Goal: Task Accomplishment & Management: Use online tool/utility

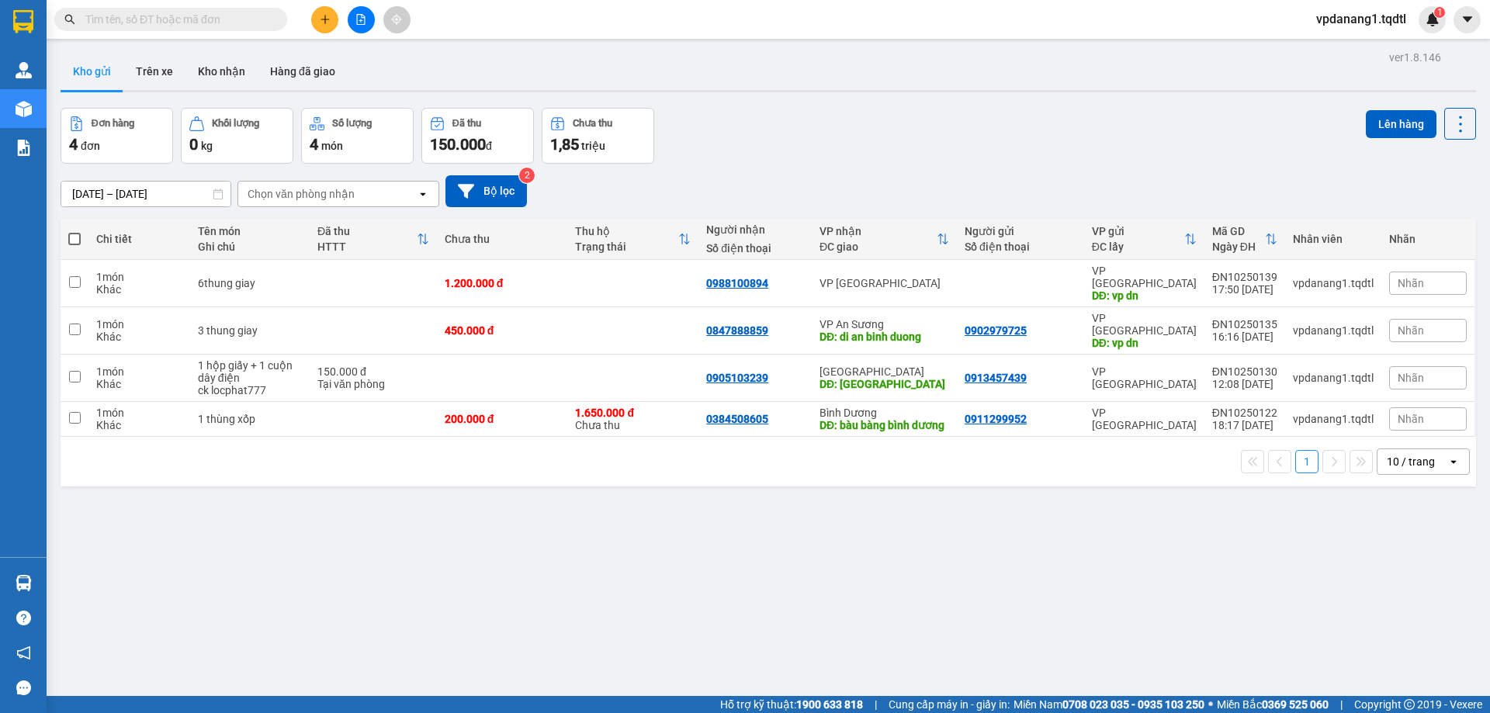
click at [361, 30] on button at bounding box center [361, 19] width 27 height 27
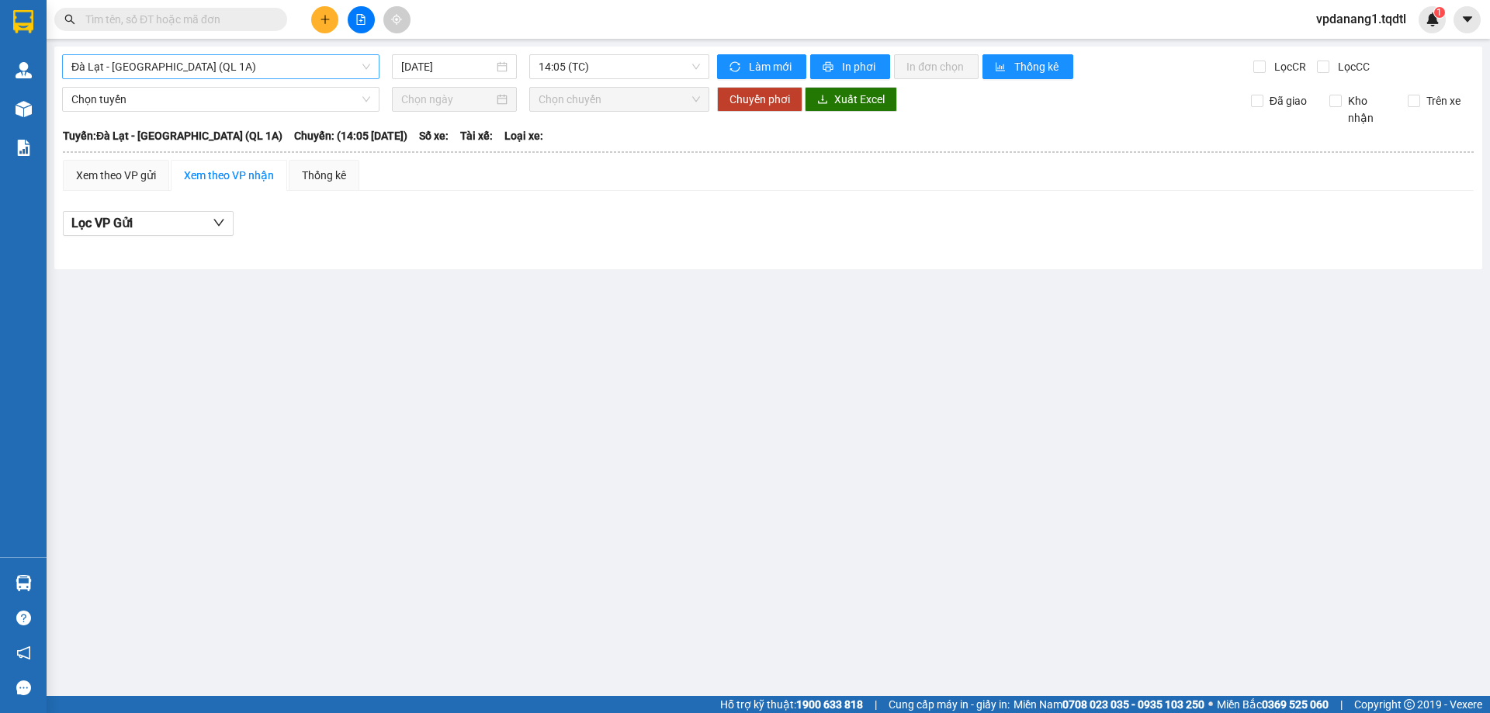
click at [318, 75] on span "Đà Lạt - [GEOGRAPHIC_DATA] (QL 1A)" at bounding box center [220, 66] width 299 height 23
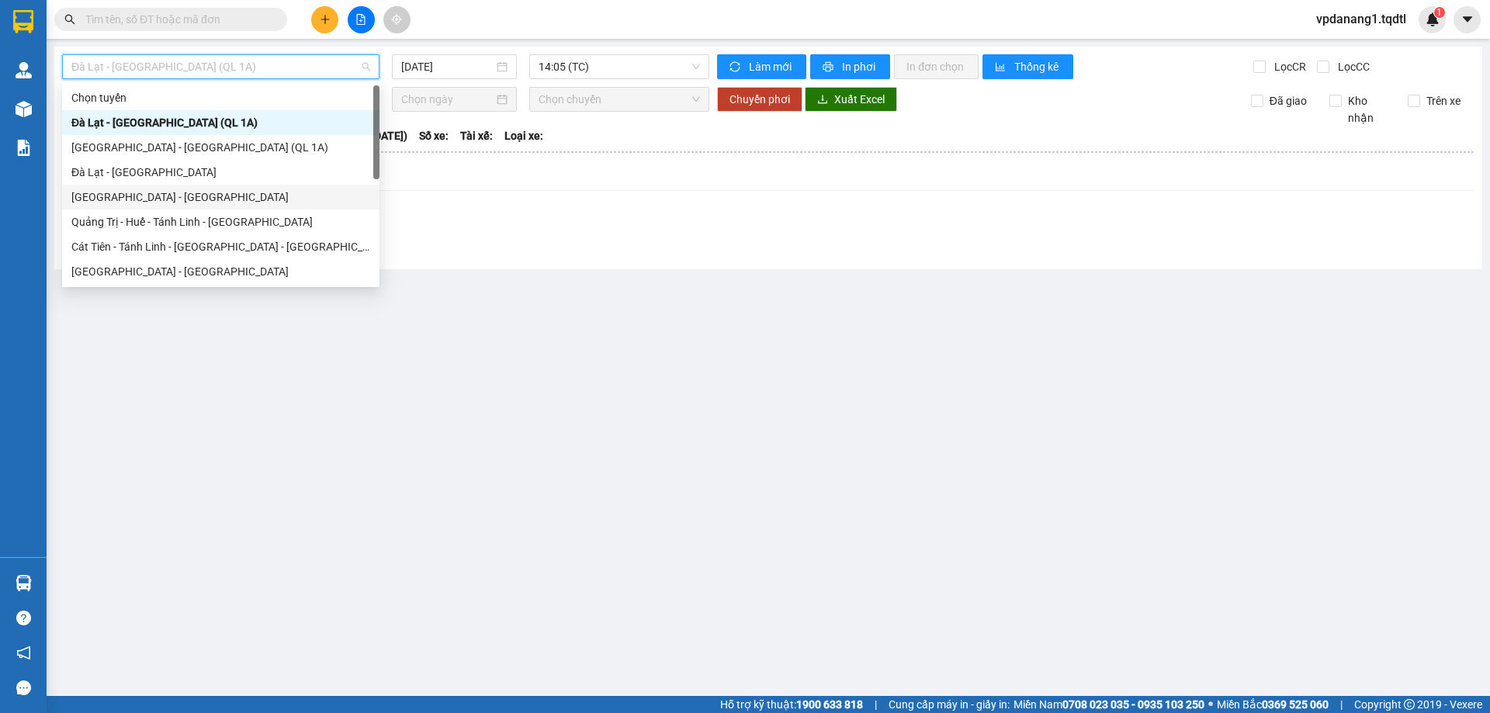
scroll to position [78, 0]
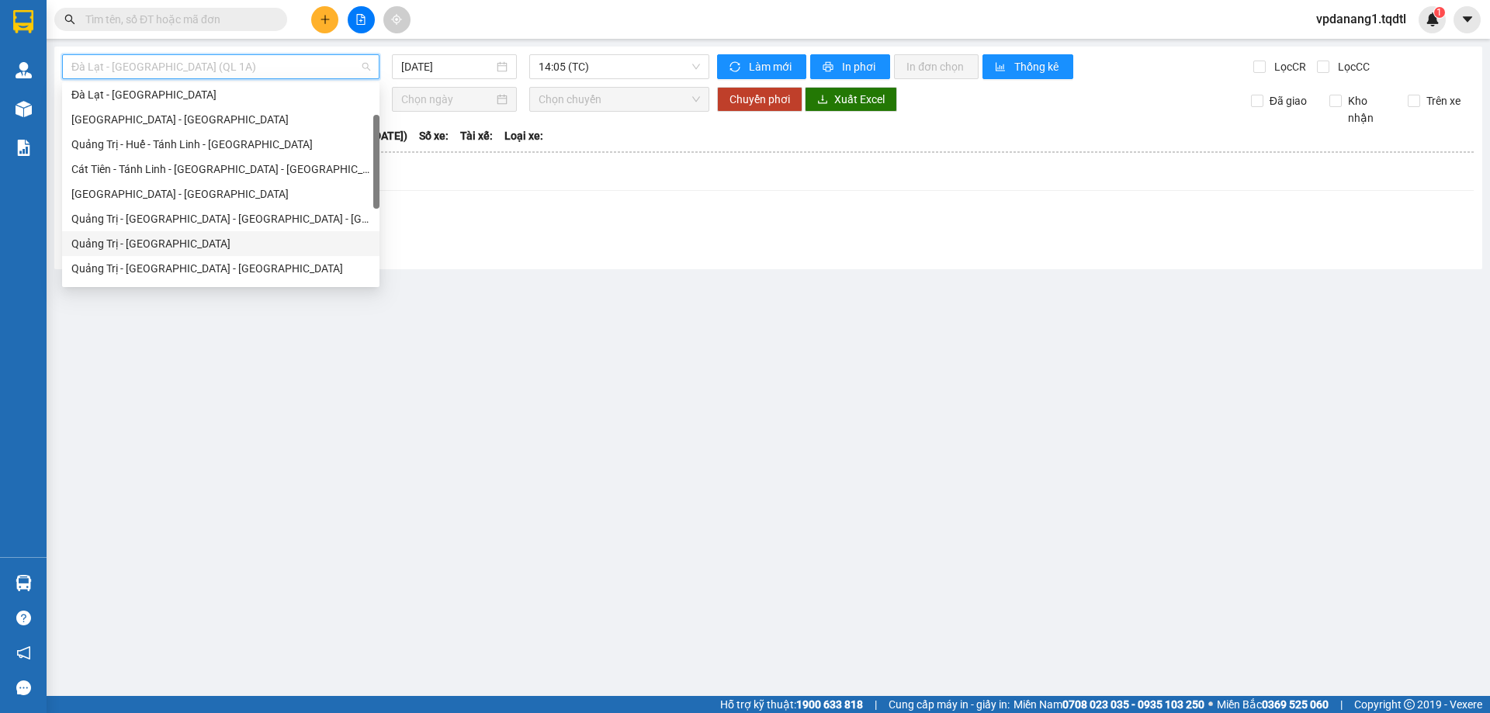
click at [144, 251] on div "Quảng Trị - [GEOGRAPHIC_DATA]" at bounding box center [220, 243] width 299 height 17
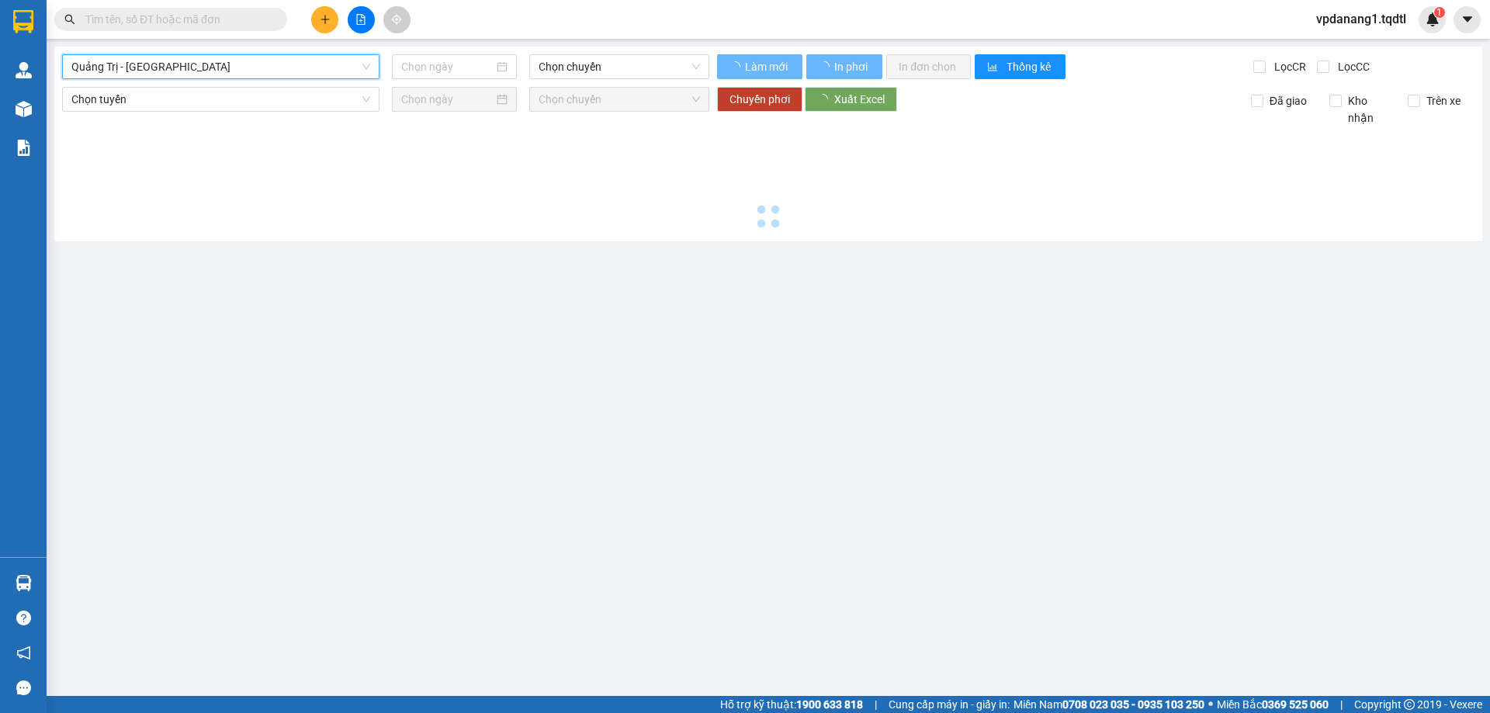
type input "[DATE]"
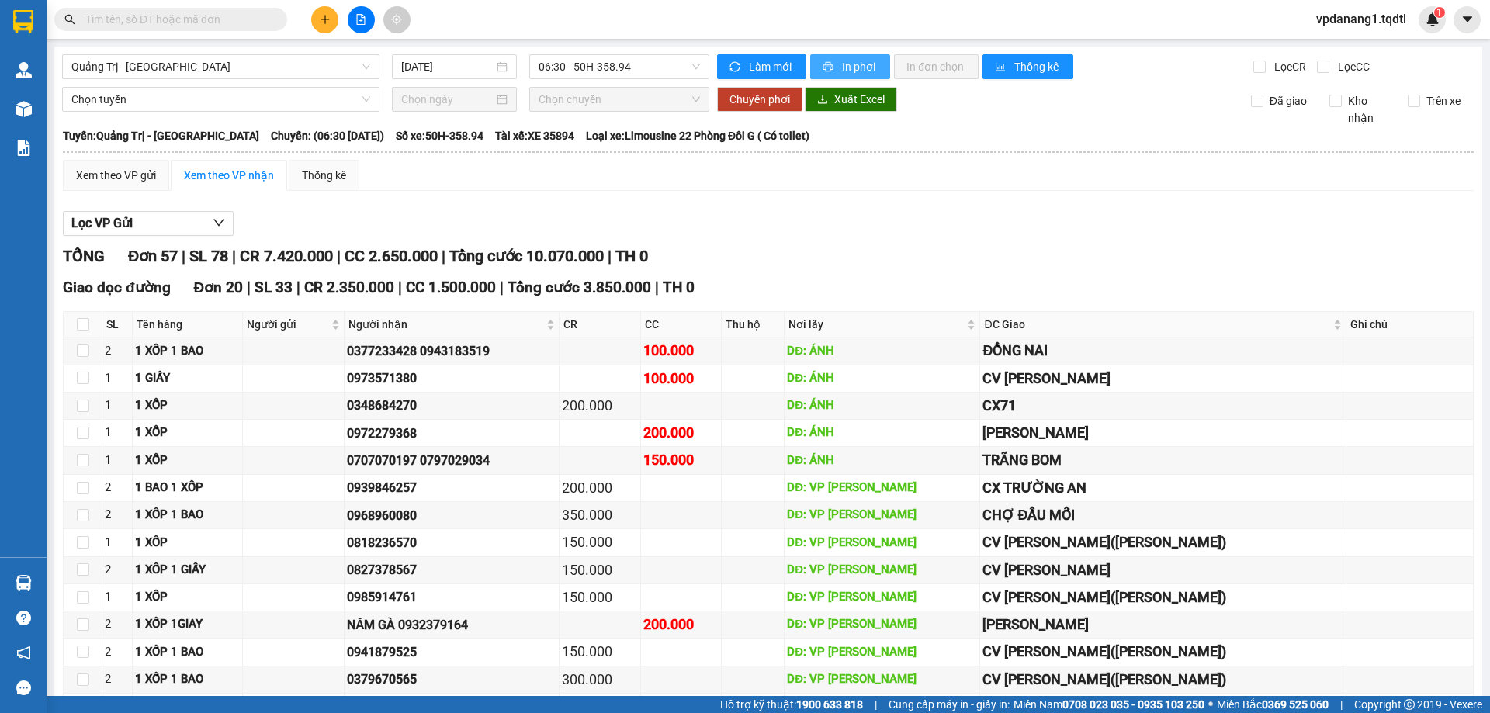
click at [863, 75] on button "In phơi" at bounding box center [850, 66] width 80 height 25
click at [843, 65] on span "In phơi" at bounding box center [860, 66] width 36 height 17
